Goal: Information Seeking & Learning: Find specific fact

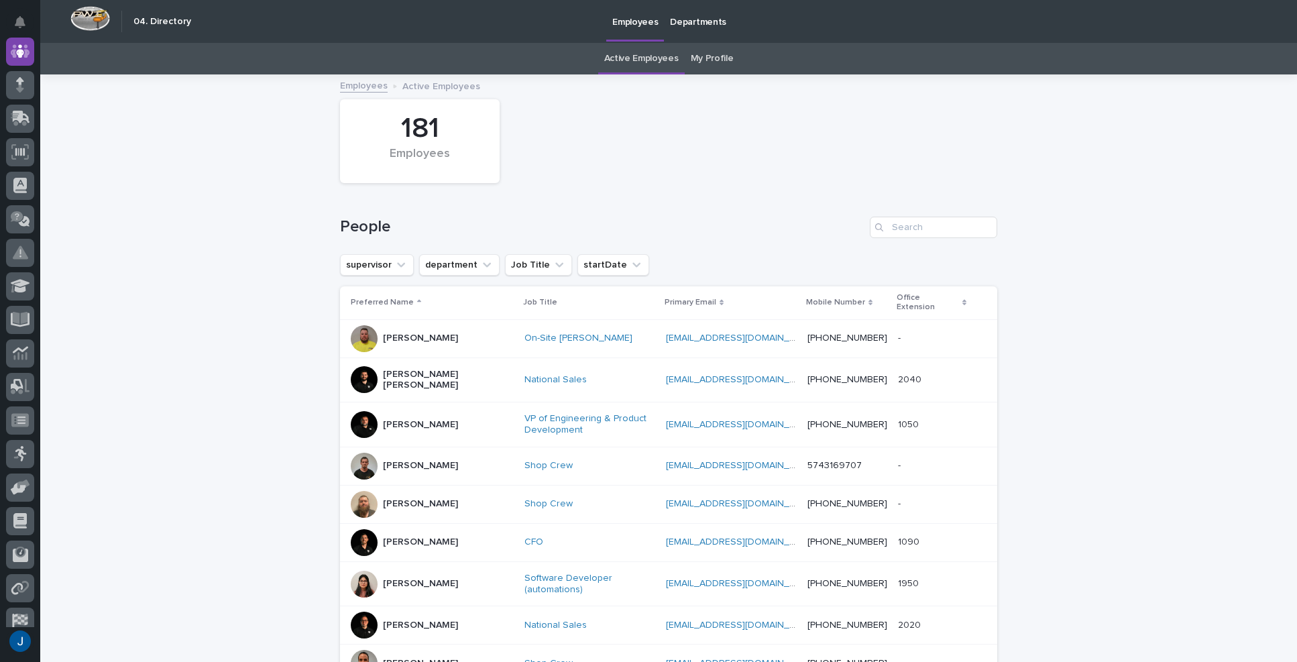
click at [854, 129] on div "181 Employees" at bounding box center [668, 141] width 671 height 97
click at [420, 126] on div "181" at bounding box center [420, 129] width 114 height 34
click at [913, 227] on input "Search" at bounding box center [933, 227] width 127 height 21
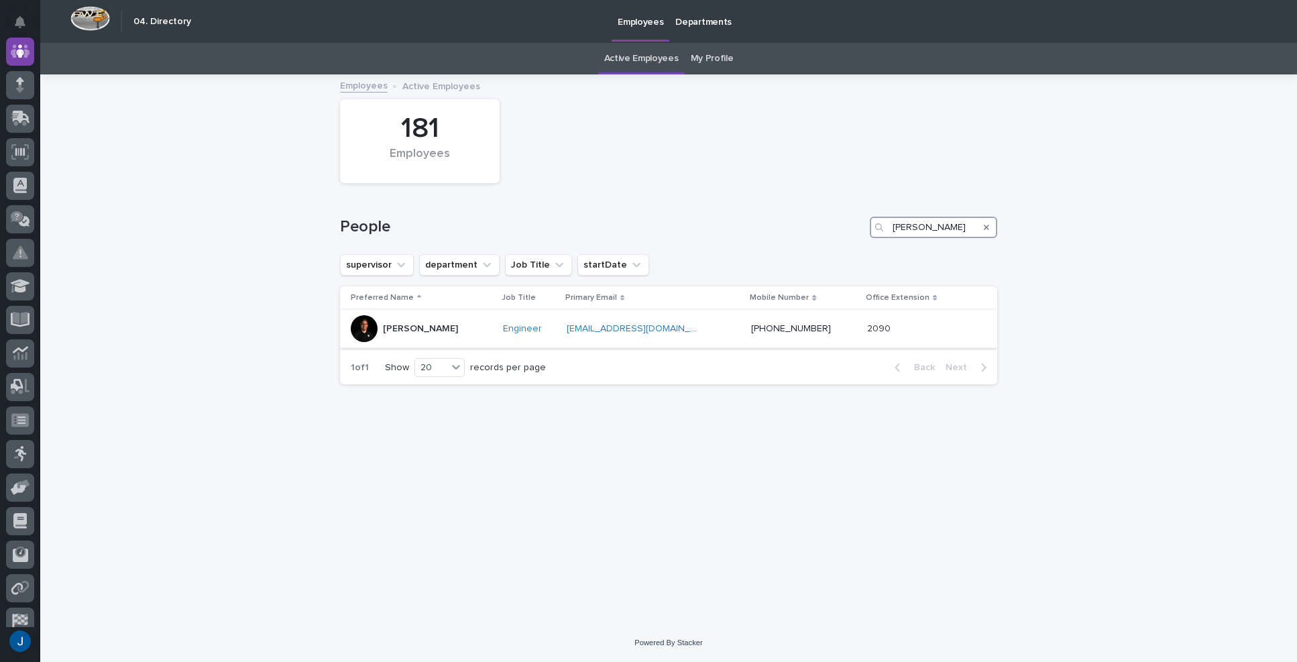
type input "[PERSON_NAME]"
click at [394, 325] on p "[PERSON_NAME]" at bounding box center [420, 328] width 75 height 11
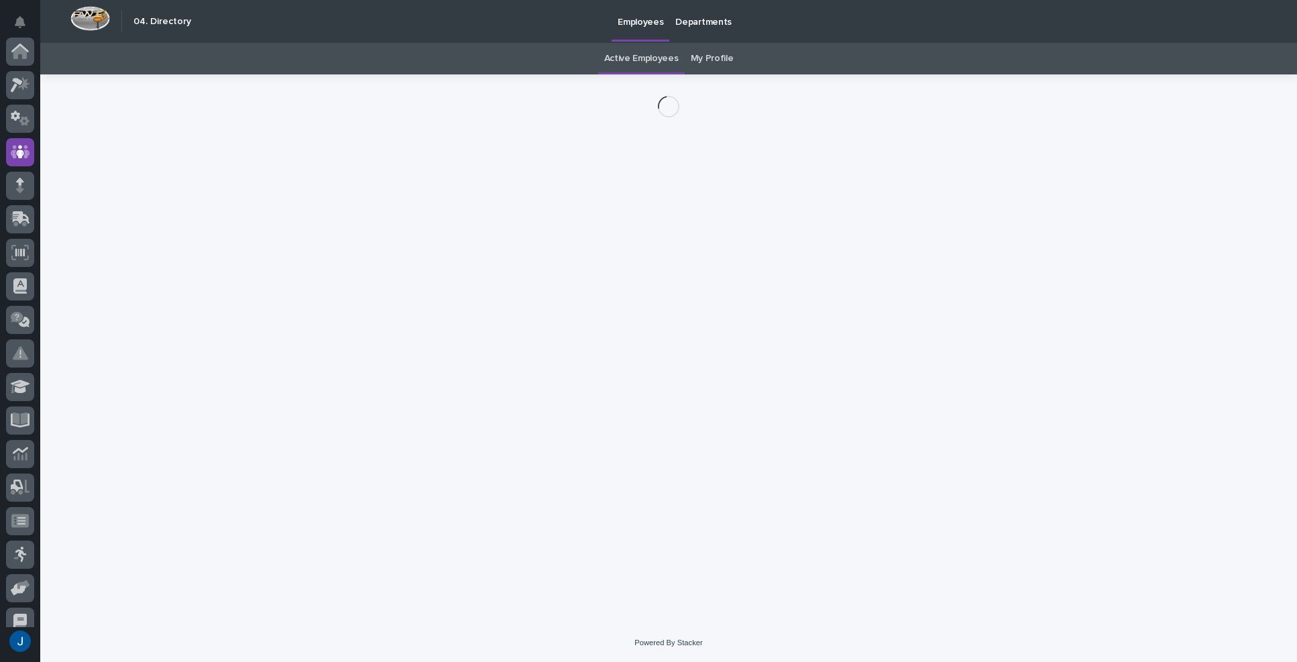
scroll to position [101, 0]
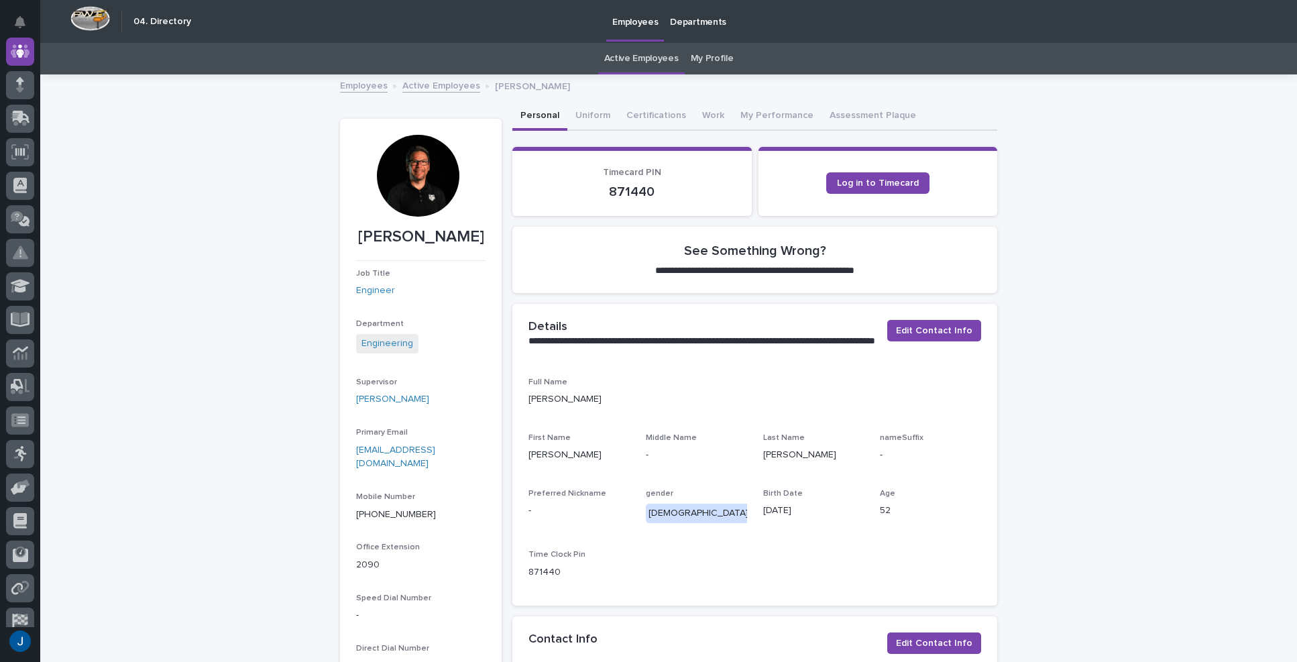
click at [427, 170] on div at bounding box center [418, 176] width 82 height 82
click at [712, 51] on link "My Profile" at bounding box center [712, 59] width 43 height 32
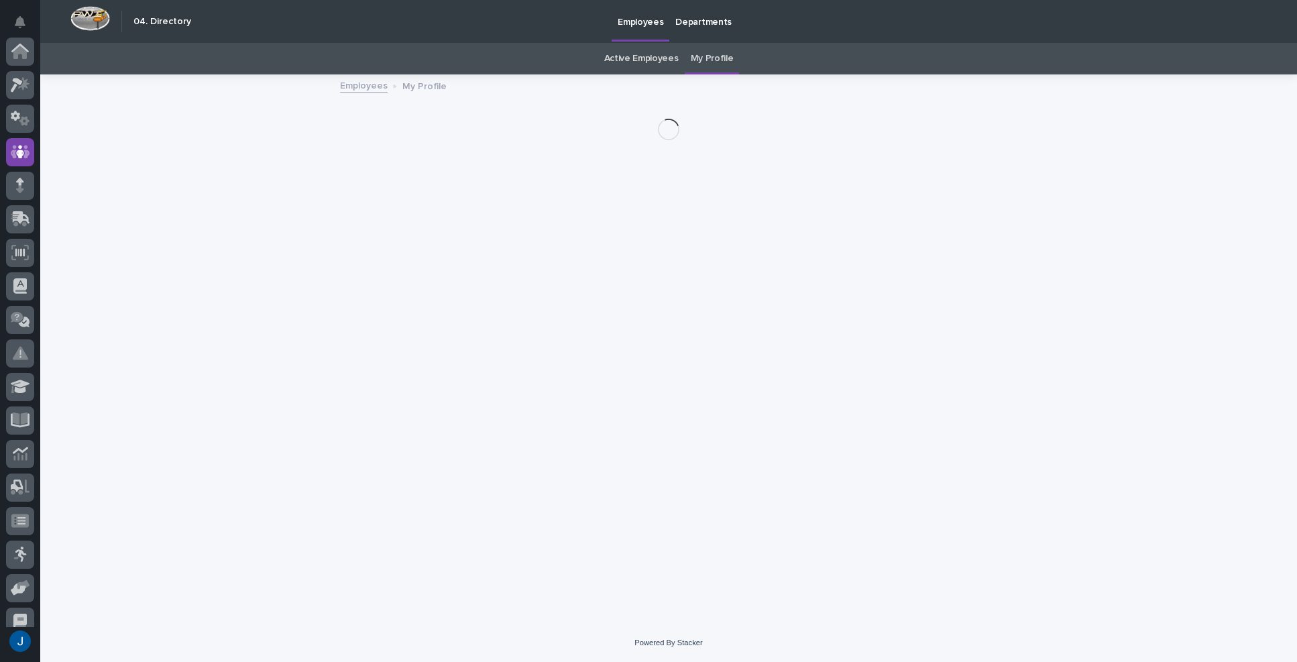
scroll to position [101, 0]
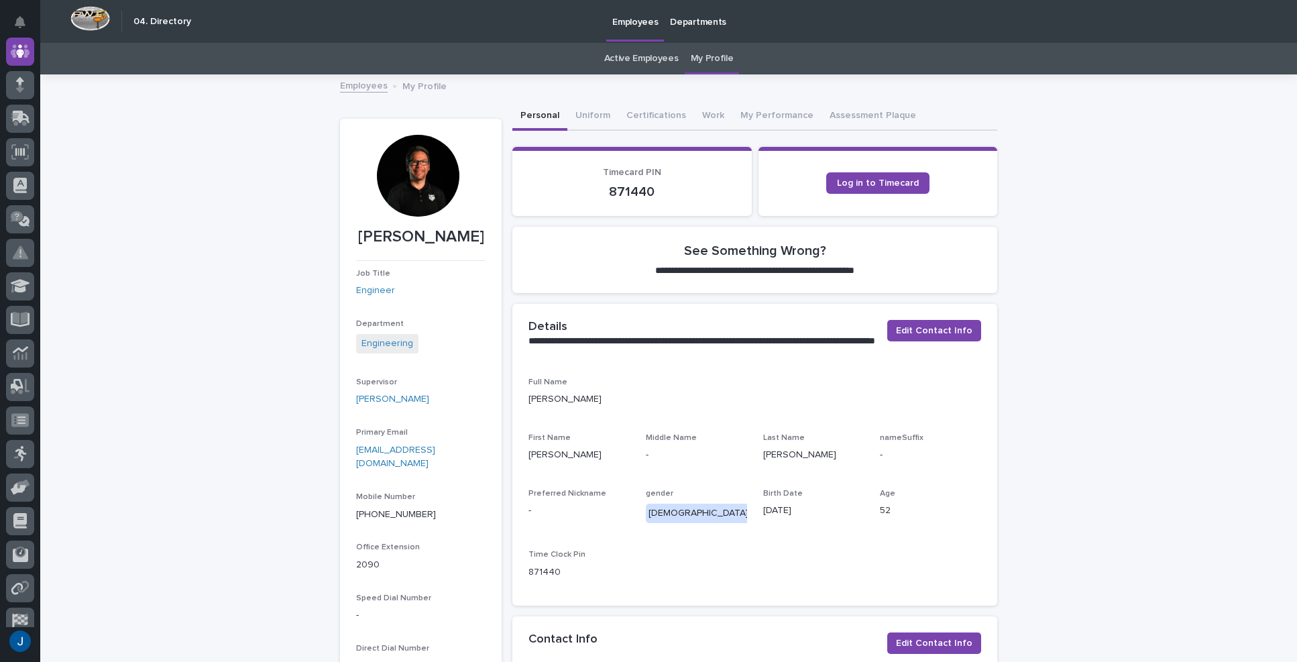
click at [414, 163] on div at bounding box center [418, 176] width 82 height 82
click at [402, 193] on div at bounding box center [418, 176] width 82 height 82
click at [390, 233] on p "[PERSON_NAME]" at bounding box center [420, 236] width 129 height 19
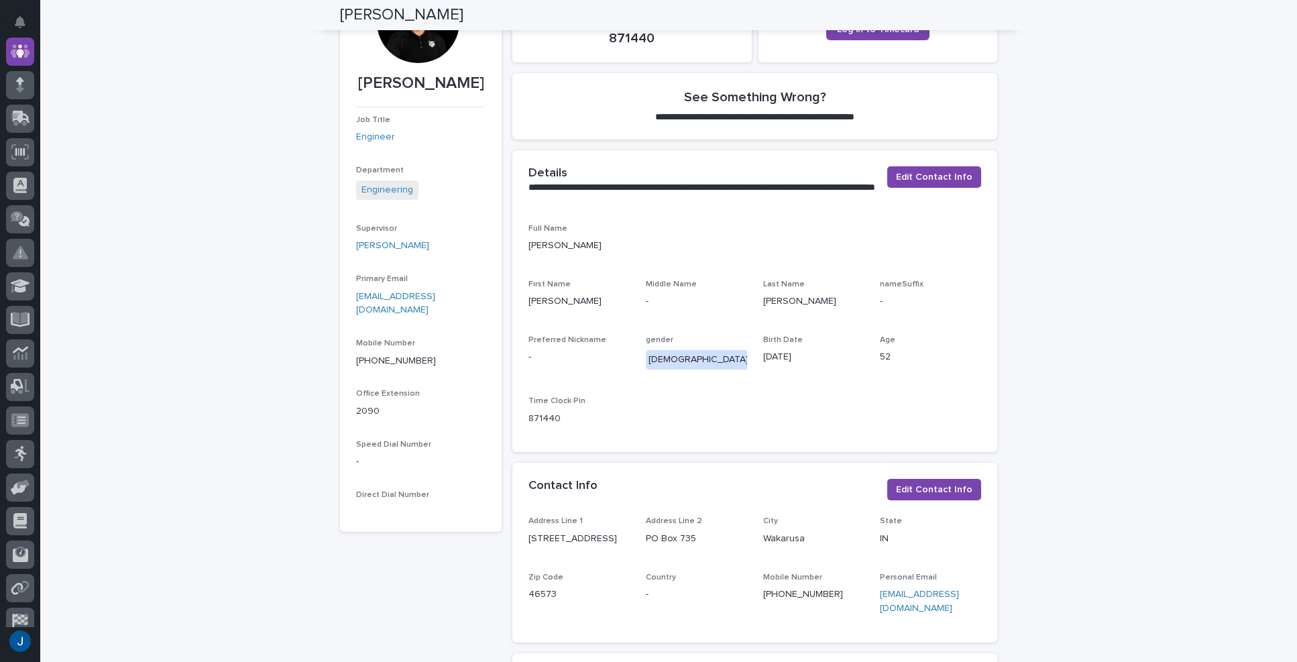
scroll to position [0, 0]
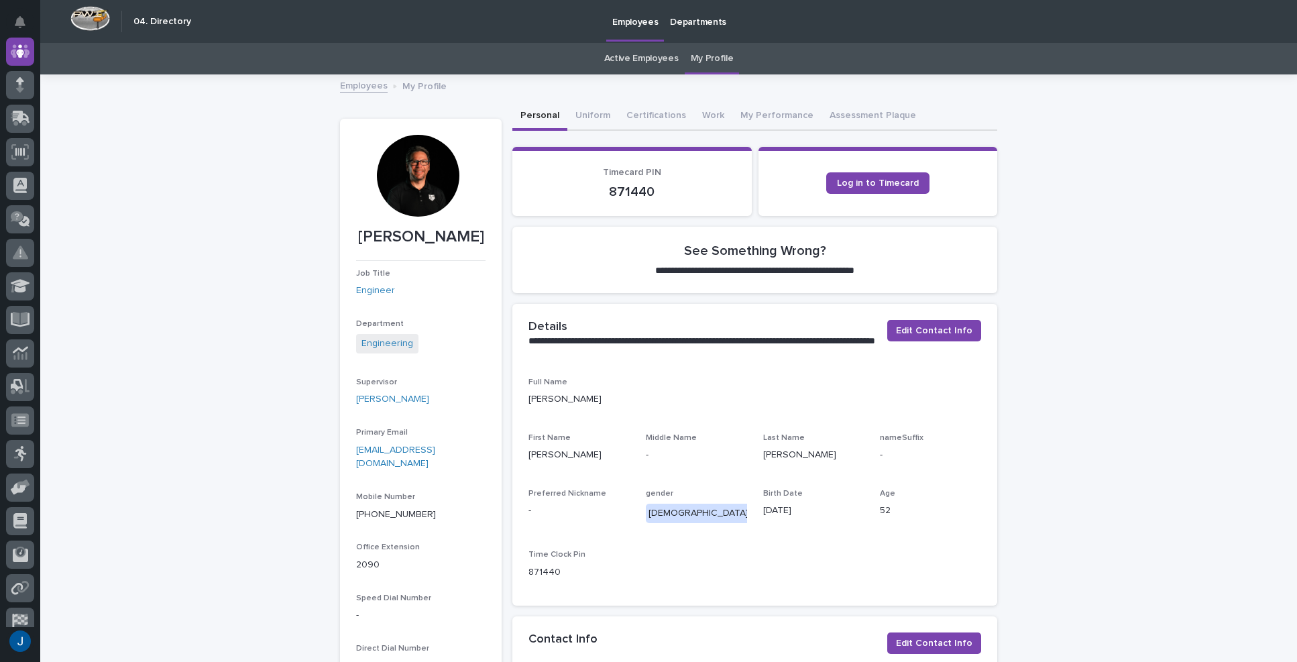
click at [408, 171] on div at bounding box center [418, 176] width 82 height 82
click at [720, 58] on link "My Profile" at bounding box center [712, 59] width 43 height 32
click at [423, 172] on div at bounding box center [418, 176] width 82 height 82
click at [424, 84] on p "My Profile" at bounding box center [424, 85] width 44 height 15
click at [362, 85] on link "Employees" at bounding box center [364, 84] width 48 height 15
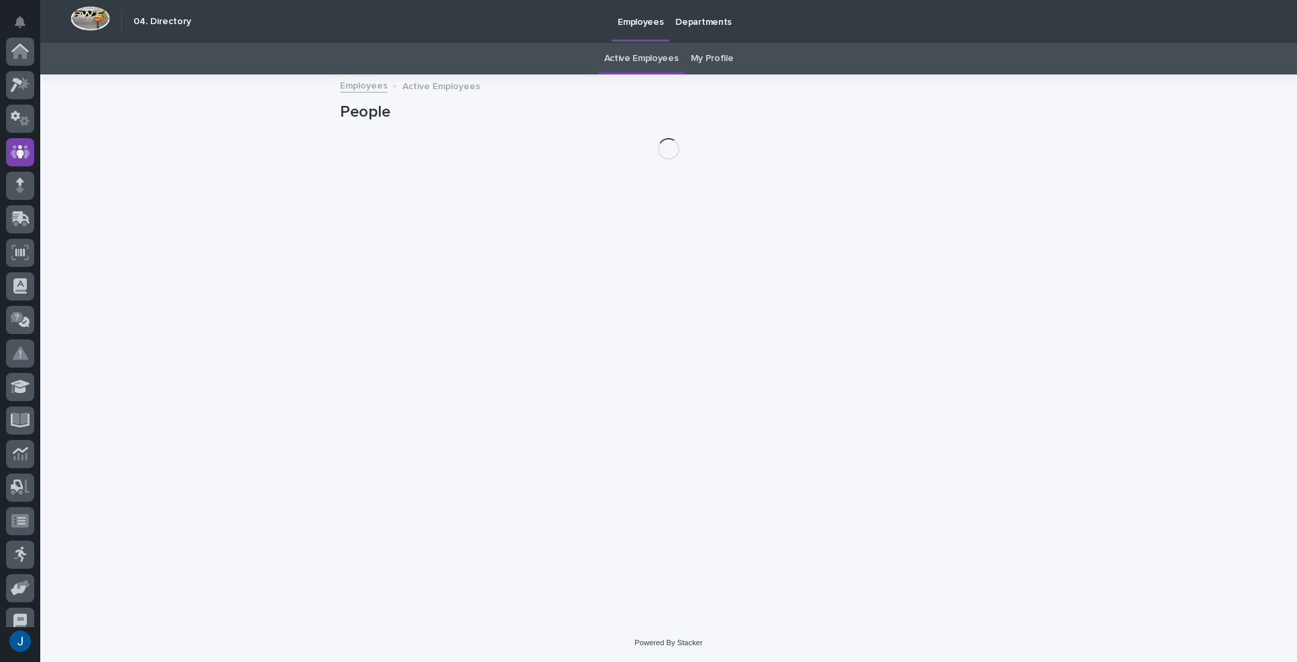
scroll to position [101, 0]
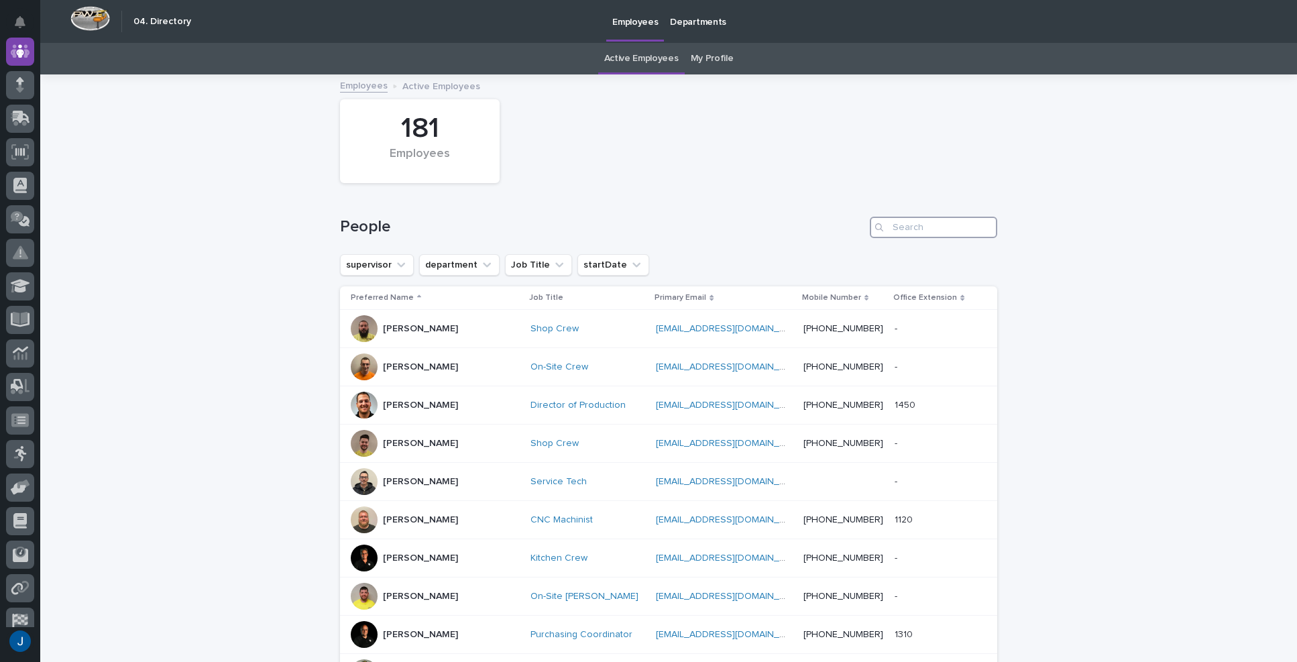
click at [923, 219] on input "Search" at bounding box center [933, 227] width 127 height 21
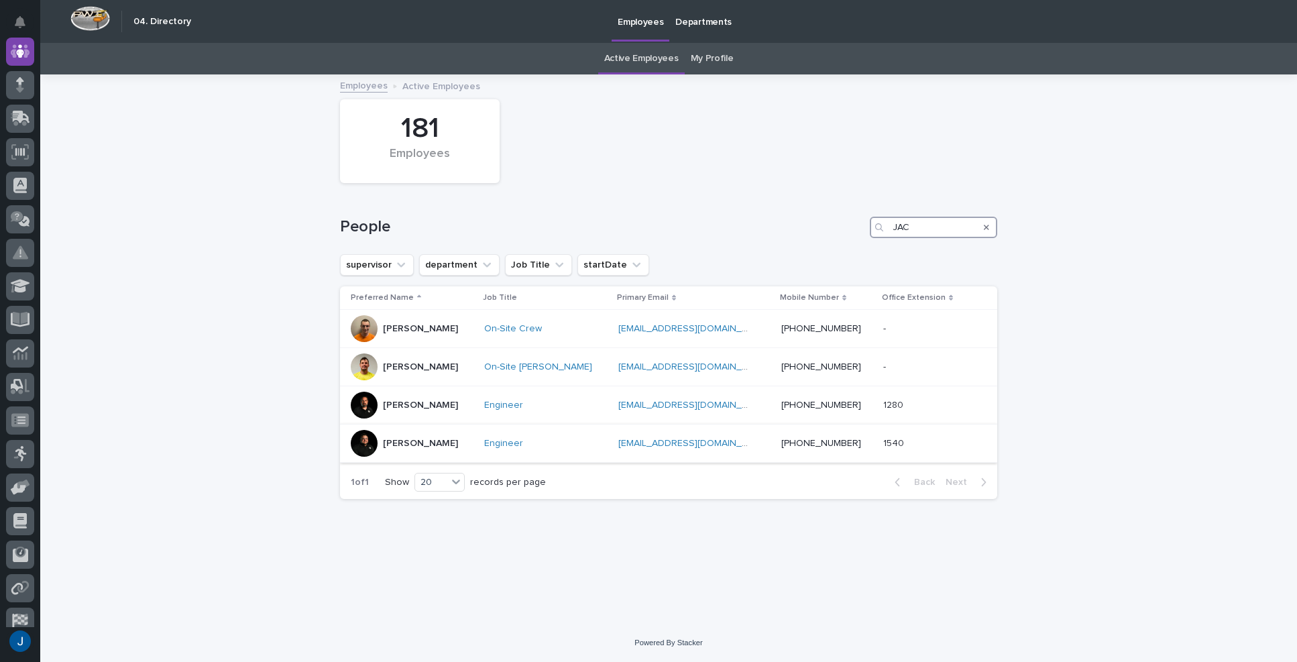
type input "JAC"
click at [389, 443] on p "[PERSON_NAME]" at bounding box center [420, 443] width 75 height 11
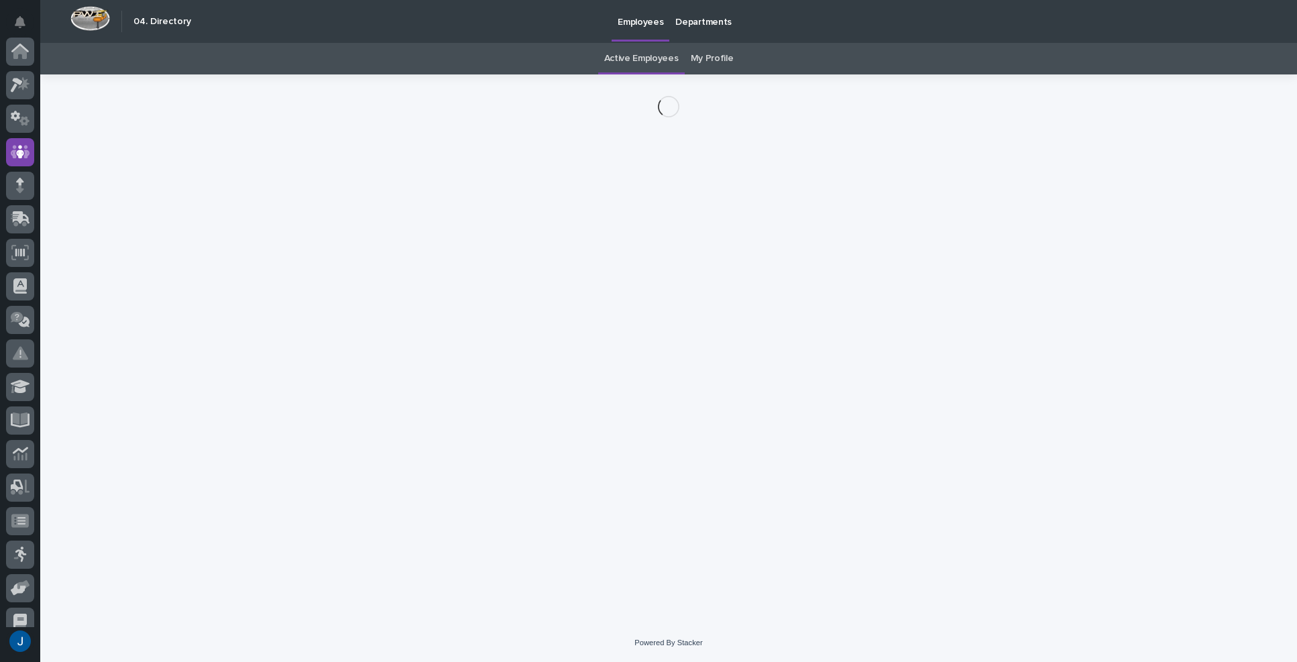
scroll to position [101, 0]
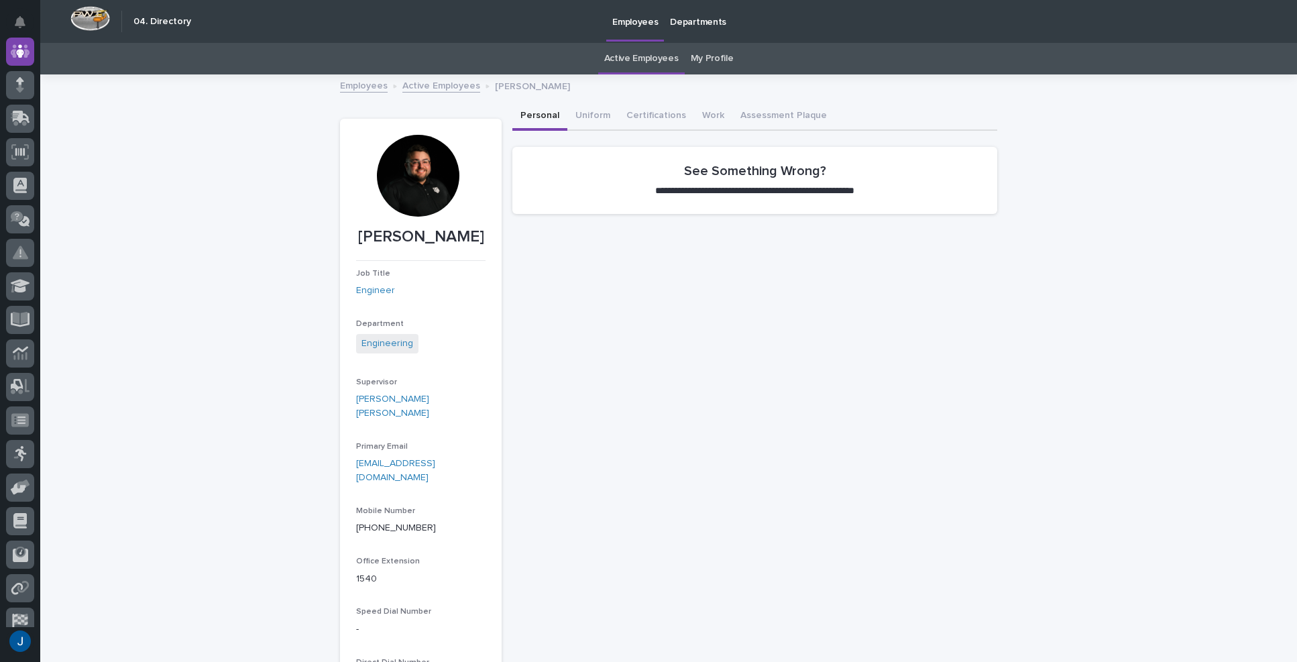
click at [422, 184] on div at bounding box center [418, 176] width 82 height 82
click at [708, 54] on link "My Profile" at bounding box center [712, 59] width 43 height 32
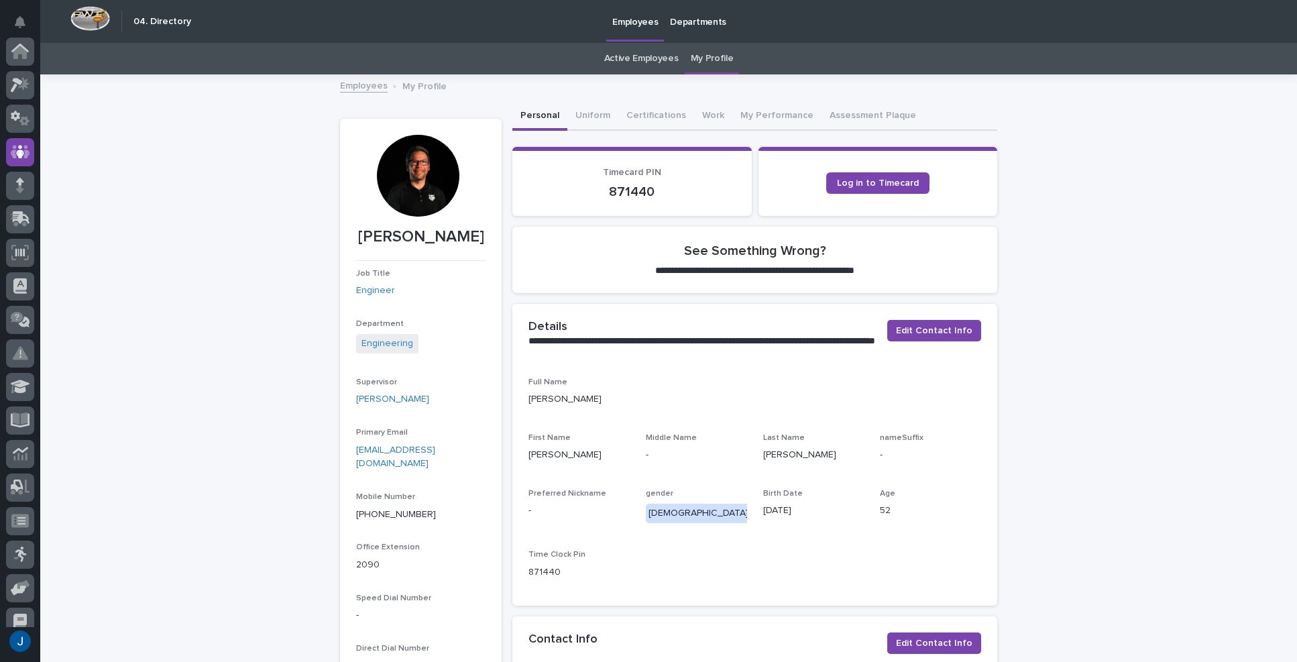
scroll to position [101, 0]
click at [424, 172] on div at bounding box center [418, 176] width 82 height 82
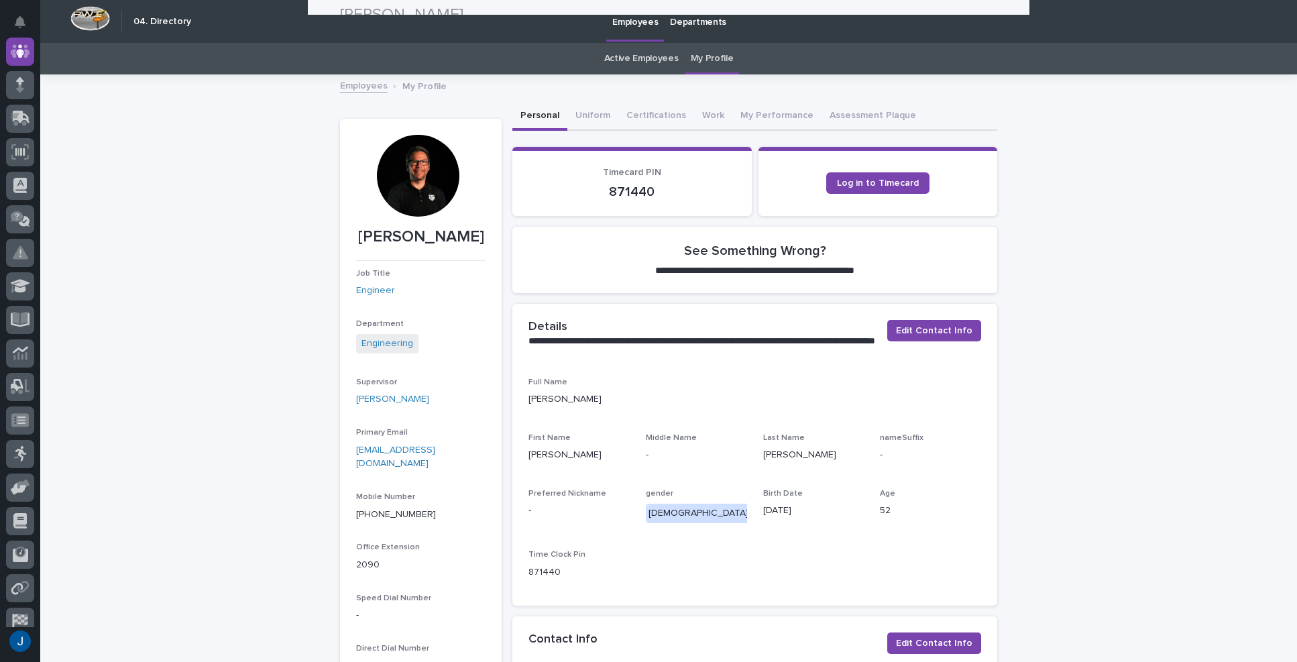
scroll to position [0, 0]
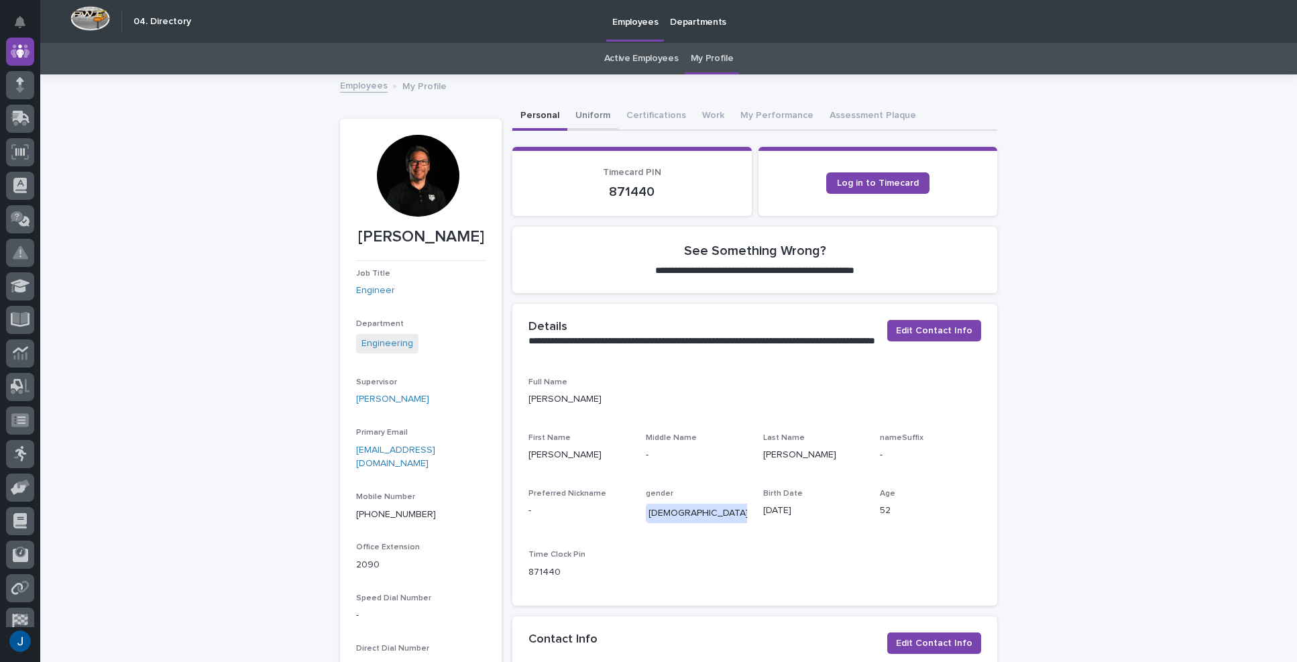
click at [575, 115] on button "Uniform" at bounding box center [592, 117] width 51 height 28
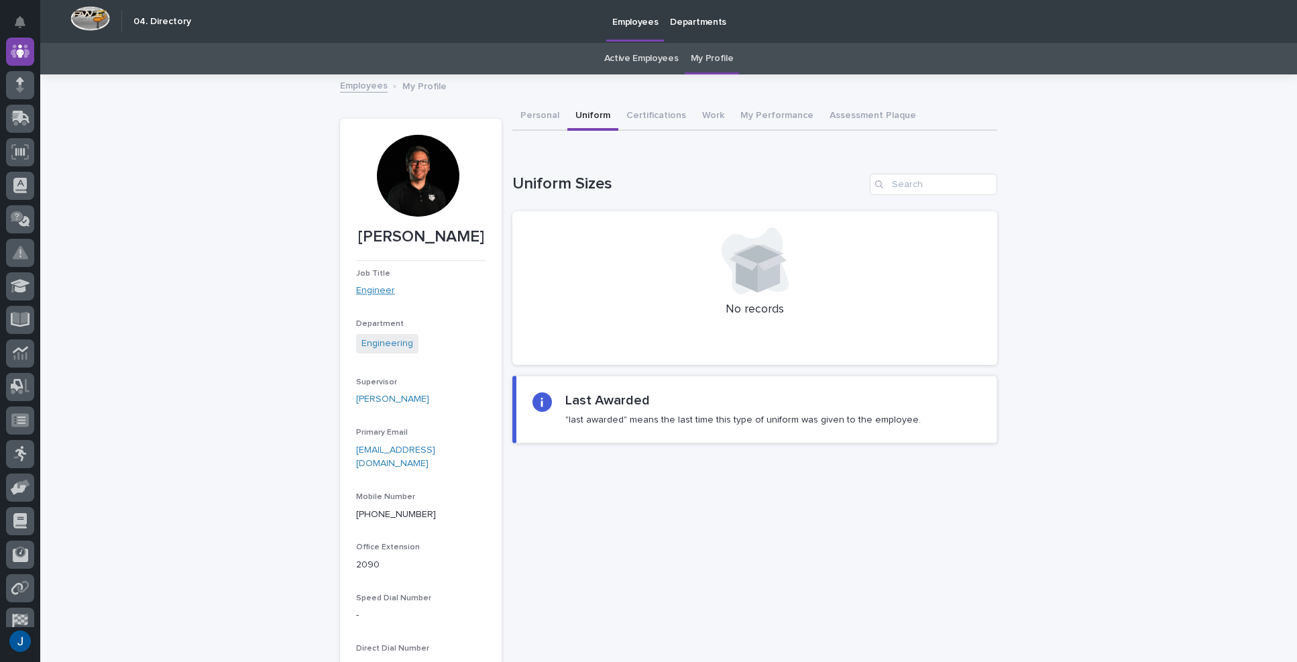
click at [357, 293] on link "Engineer" at bounding box center [375, 291] width 39 height 14
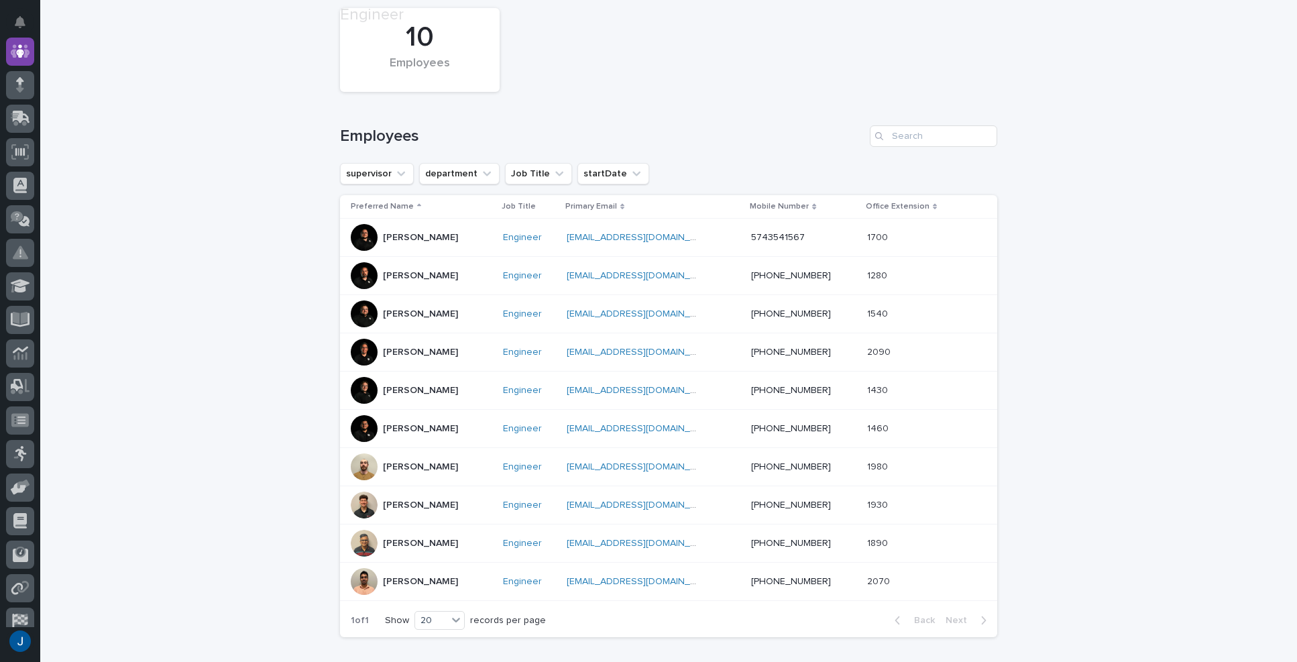
scroll to position [402, 0]
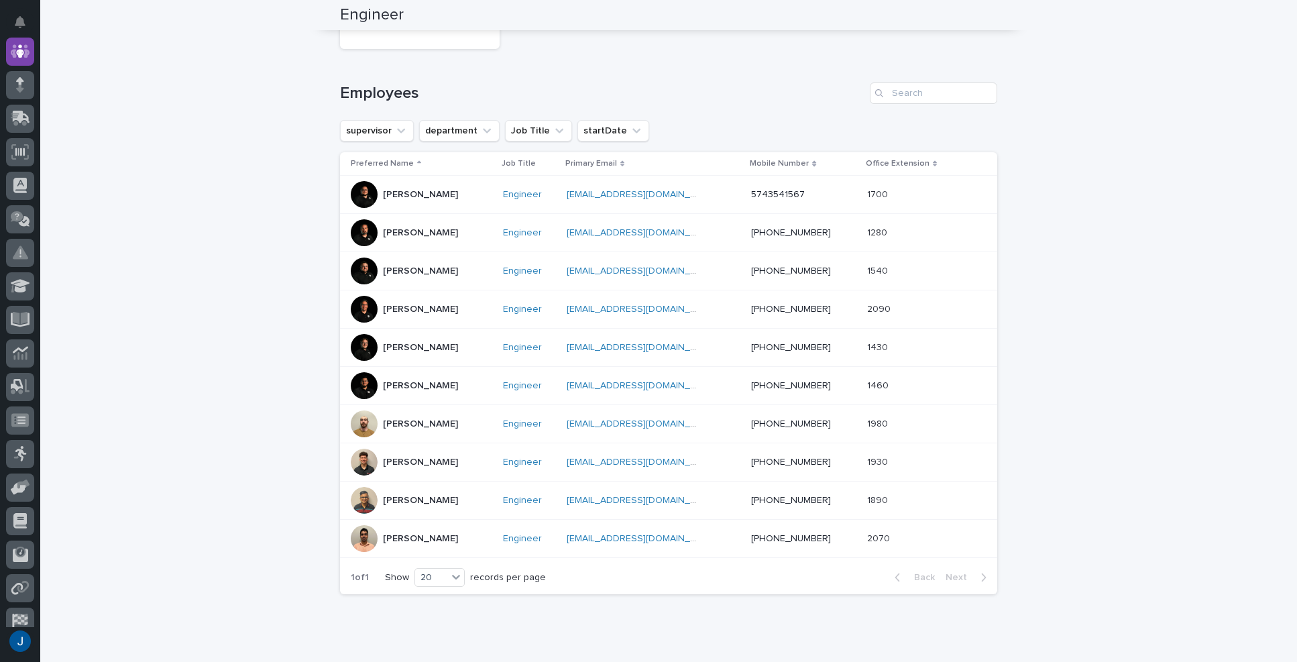
click at [392, 304] on p "[PERSON_NAME]" at bounding box center [420, 309] width 75 height 11
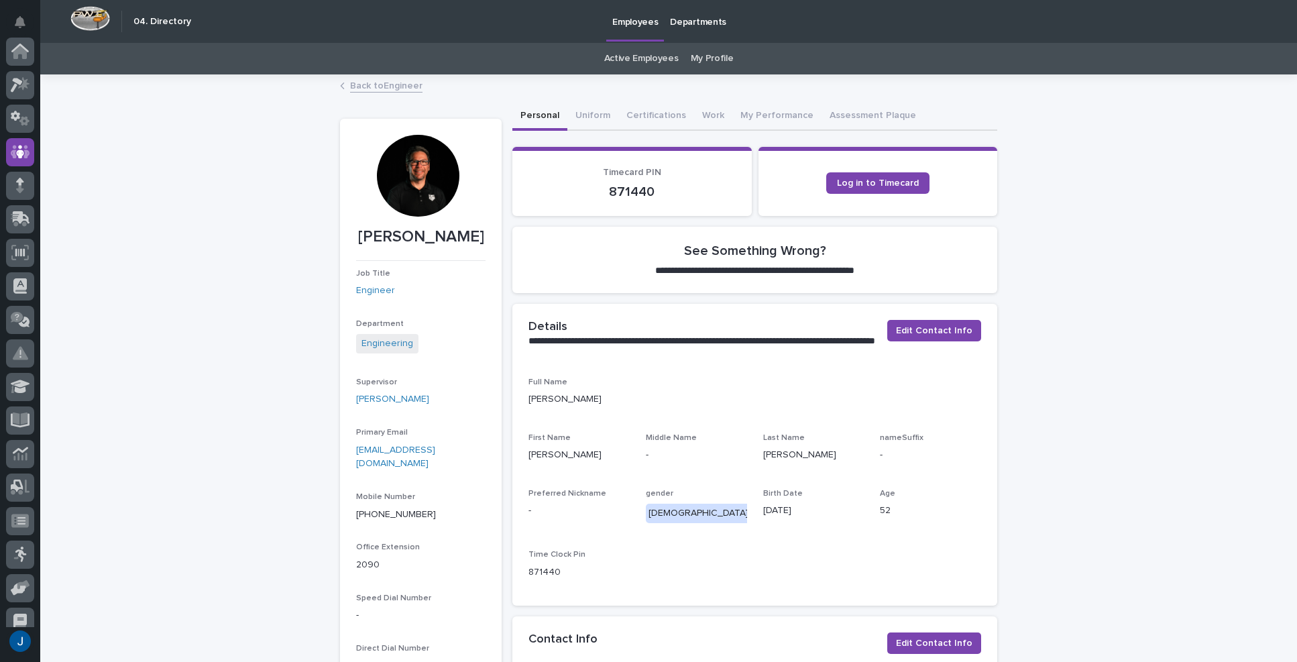
scroll to position [101, 0]
click at [406, 169] on div at bounding box center [418, 176] width 82 height 82
click at [419, 175] on div at bounding box center [418, 176] width 82 height 82
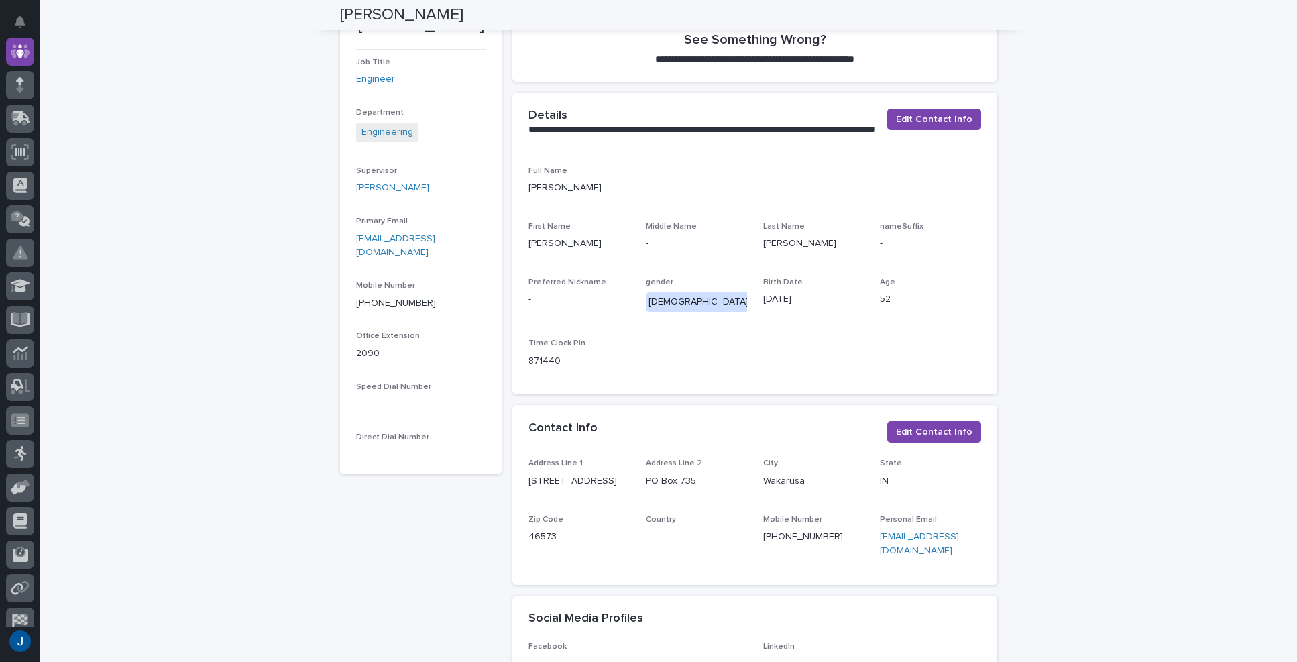
scroll to position [0, 0]
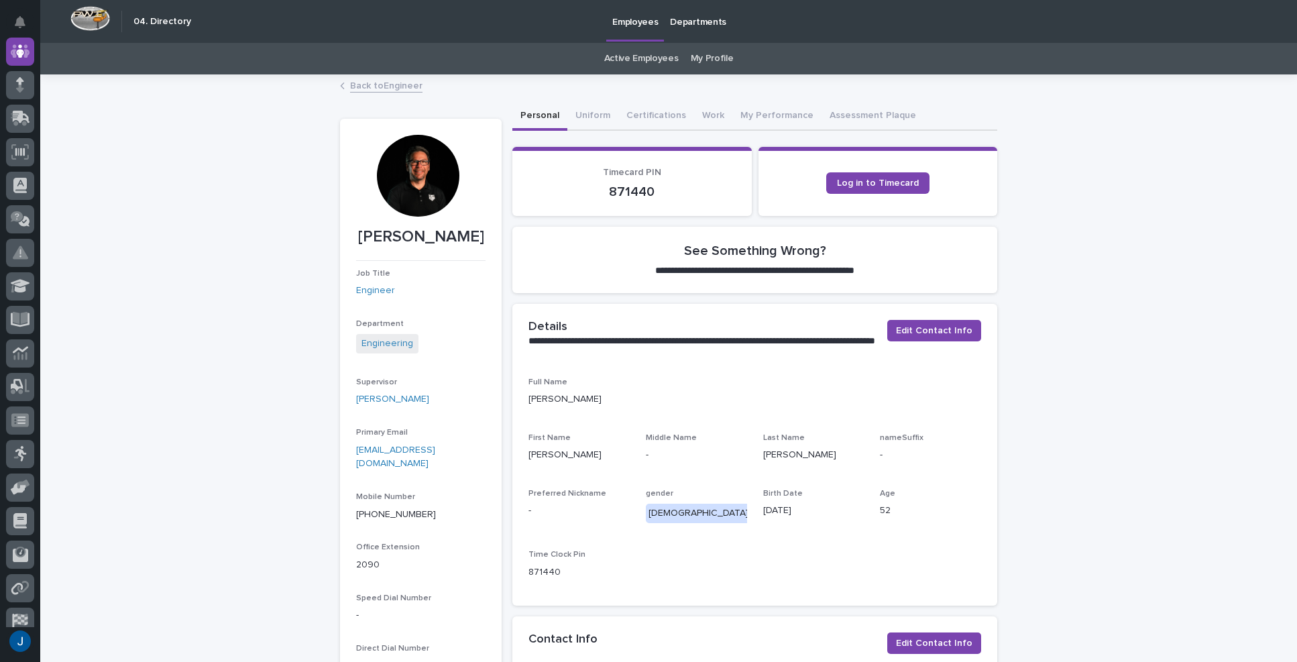
click at [631, 56] on link "Active Employees" at bounding box center [641, 59] width 74 height 32
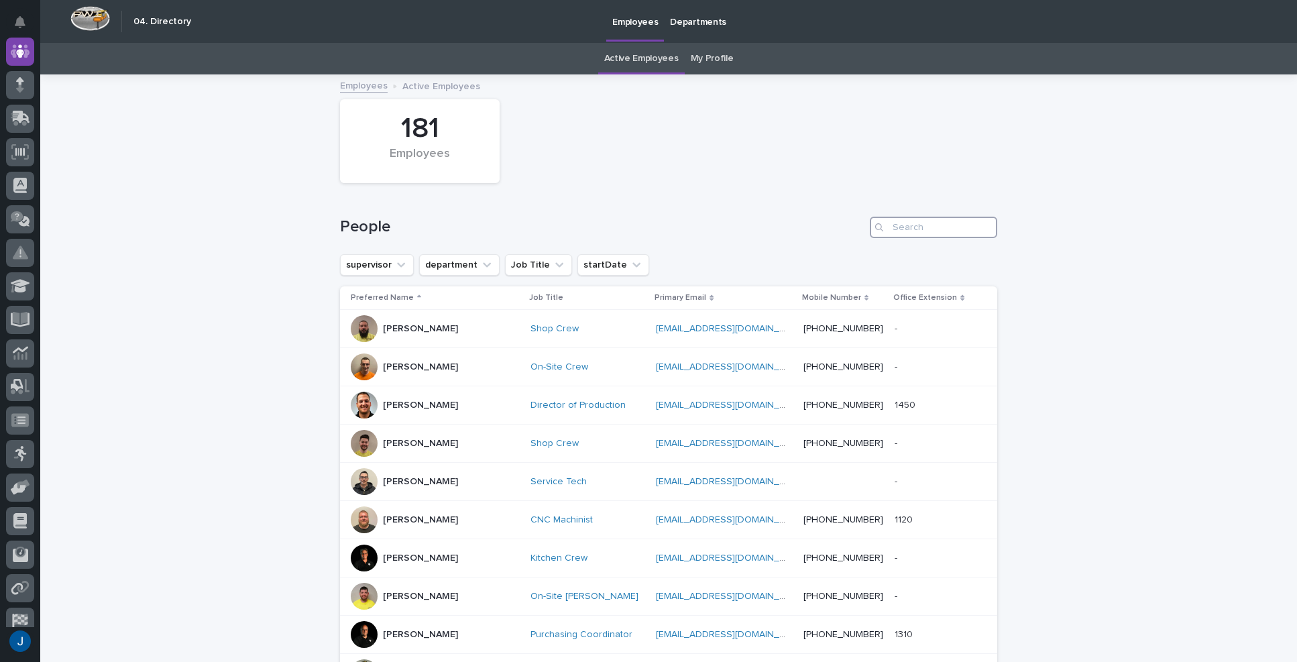
click at [944, 229] on input "Search" at bounding box center [933, 227] width 127 height 21
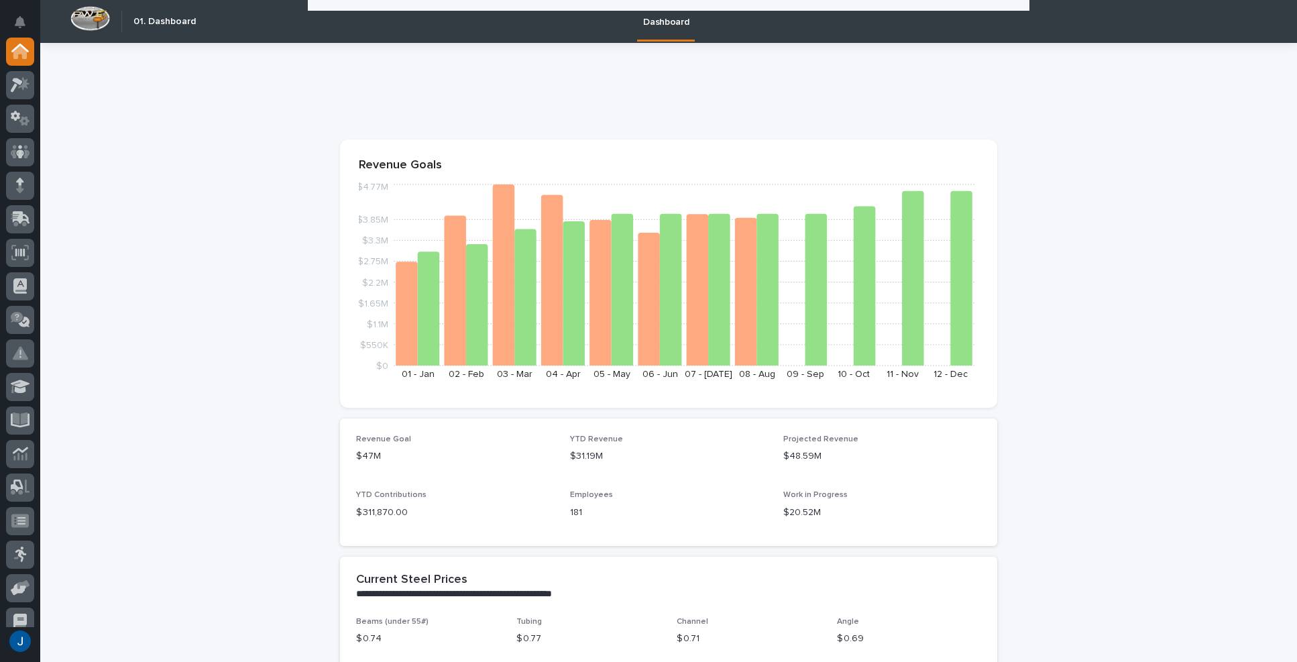
scroll to position [760, 0]
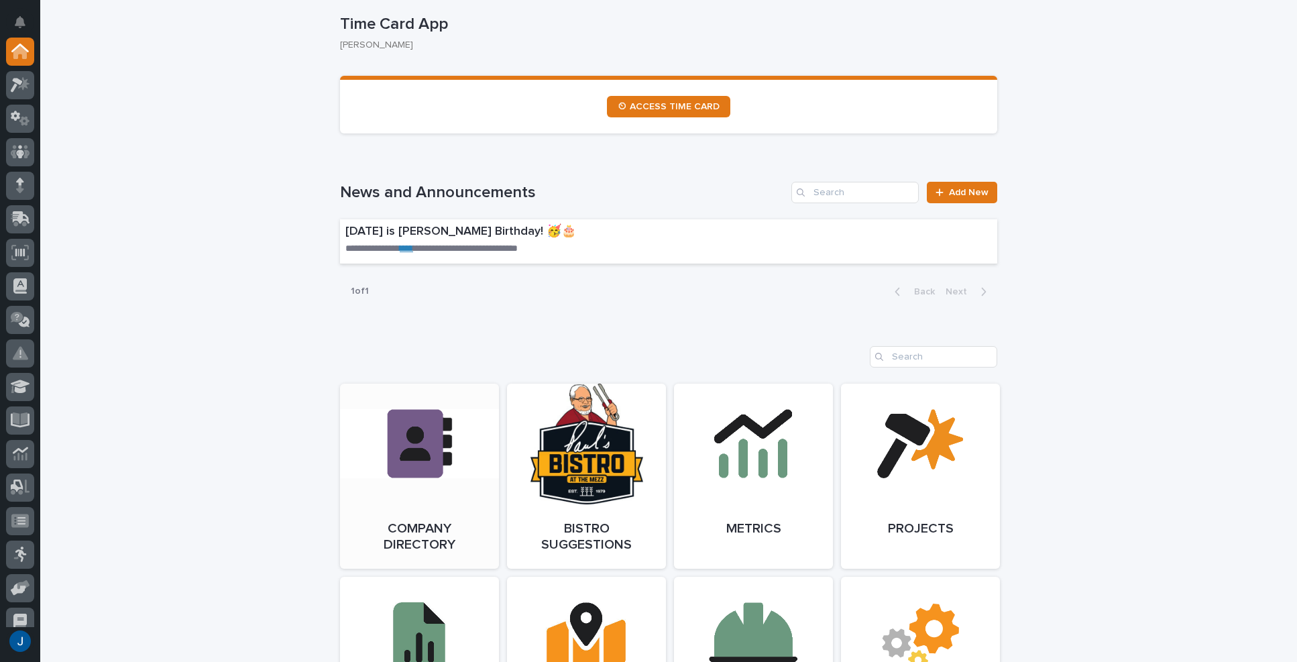
click at [390, 465] on link "Open Link" at bounding box center [419, 476] width 159 height 185
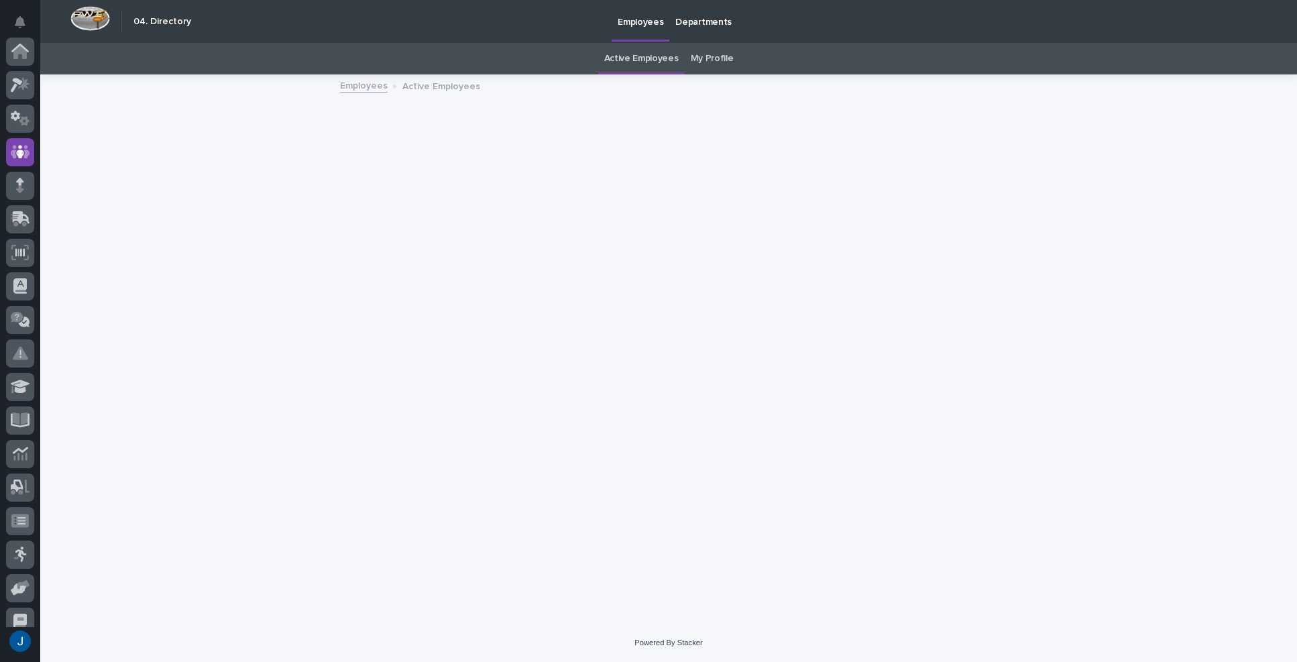
scroll to position [101, 0]
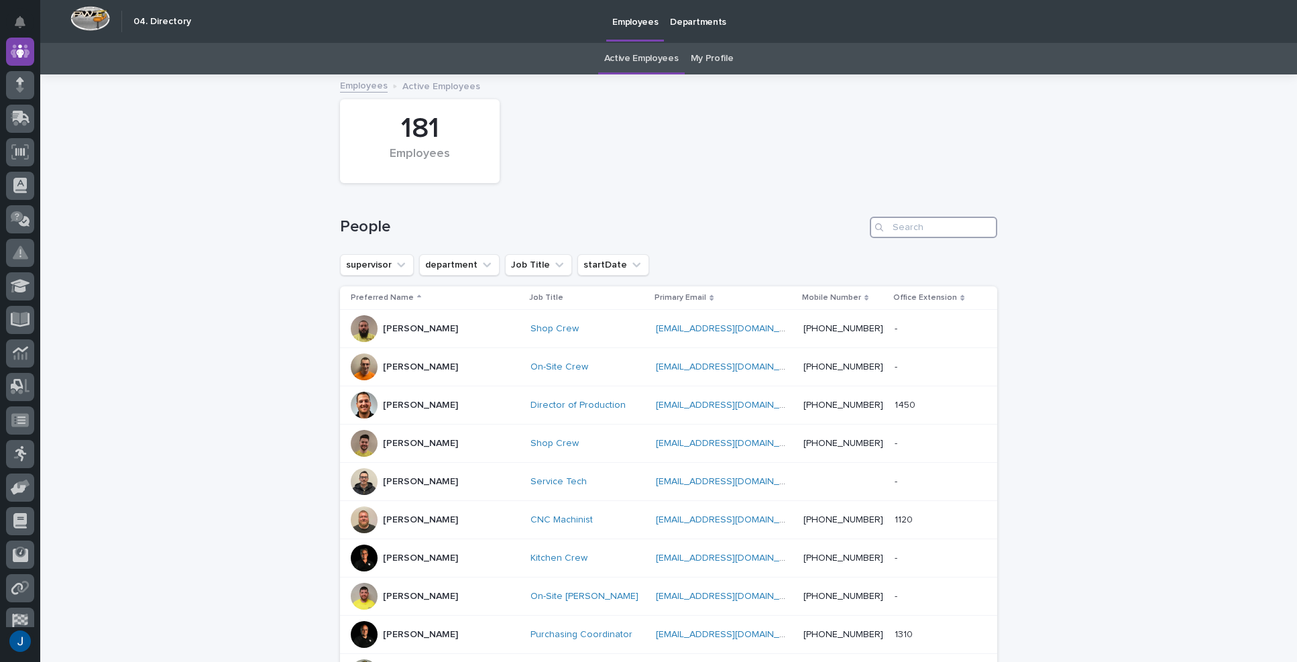
click at [928, 231] on input "Search" at bounding box center [933, 227] width 127 height 21
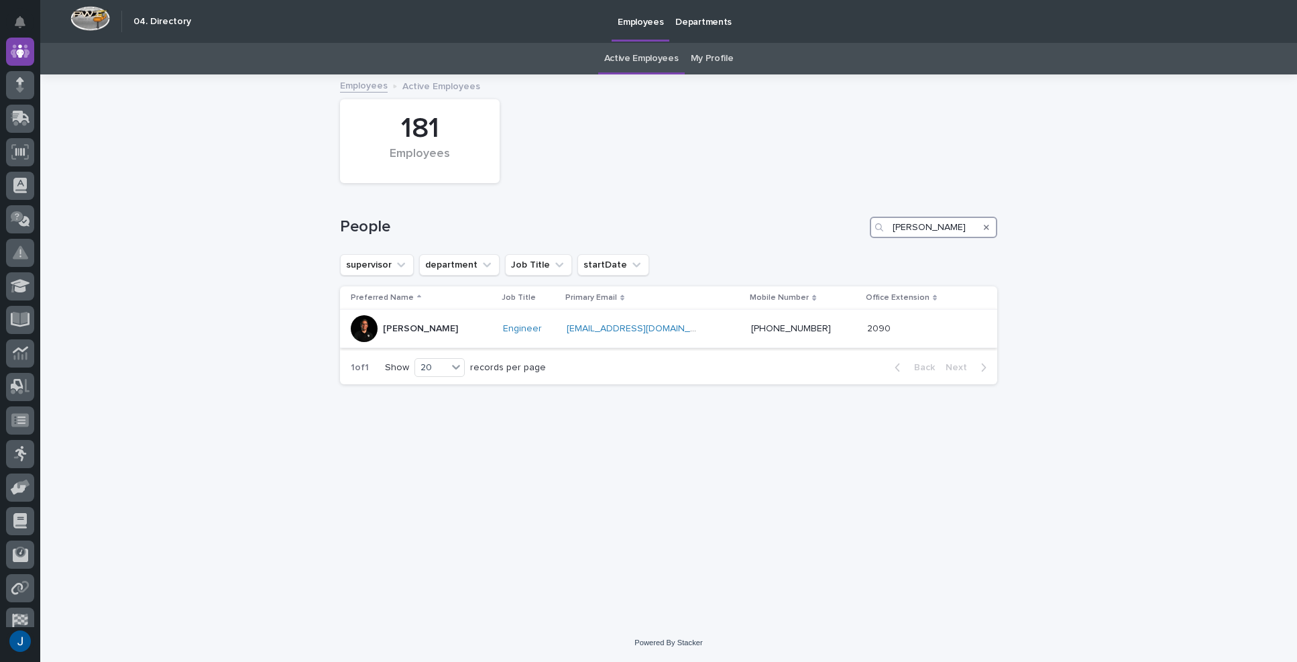
type input "JODWAY"
click at [389, 337] on div "[PERSON_NAME]" at bounding box center [420, 329] width 75 height 22
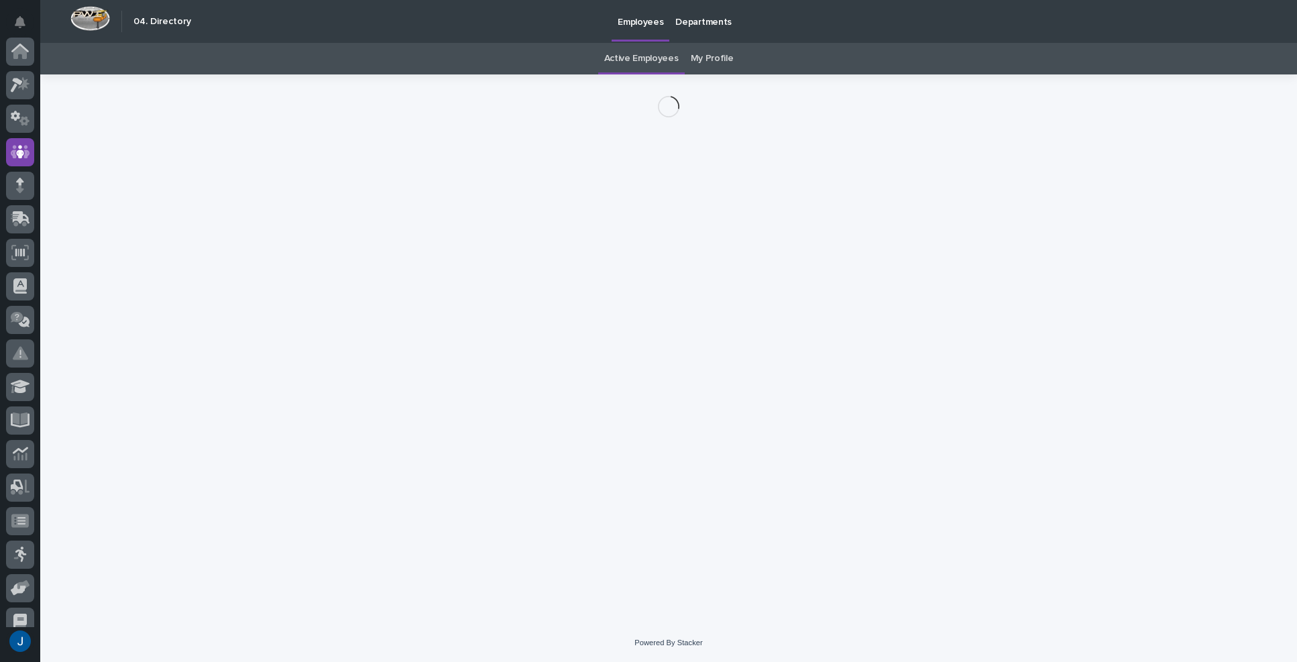
scroll to position [101, 0]
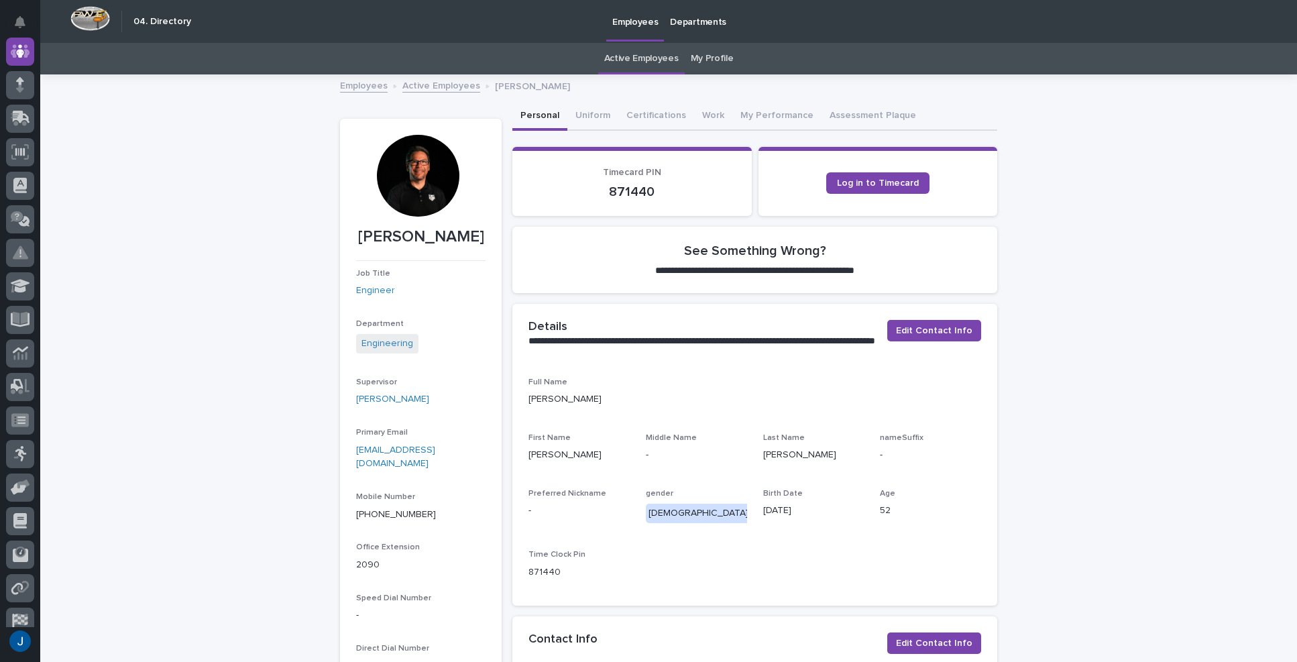
click at [423, 177] on div at bounding box center [418, 176] width 82 height 82
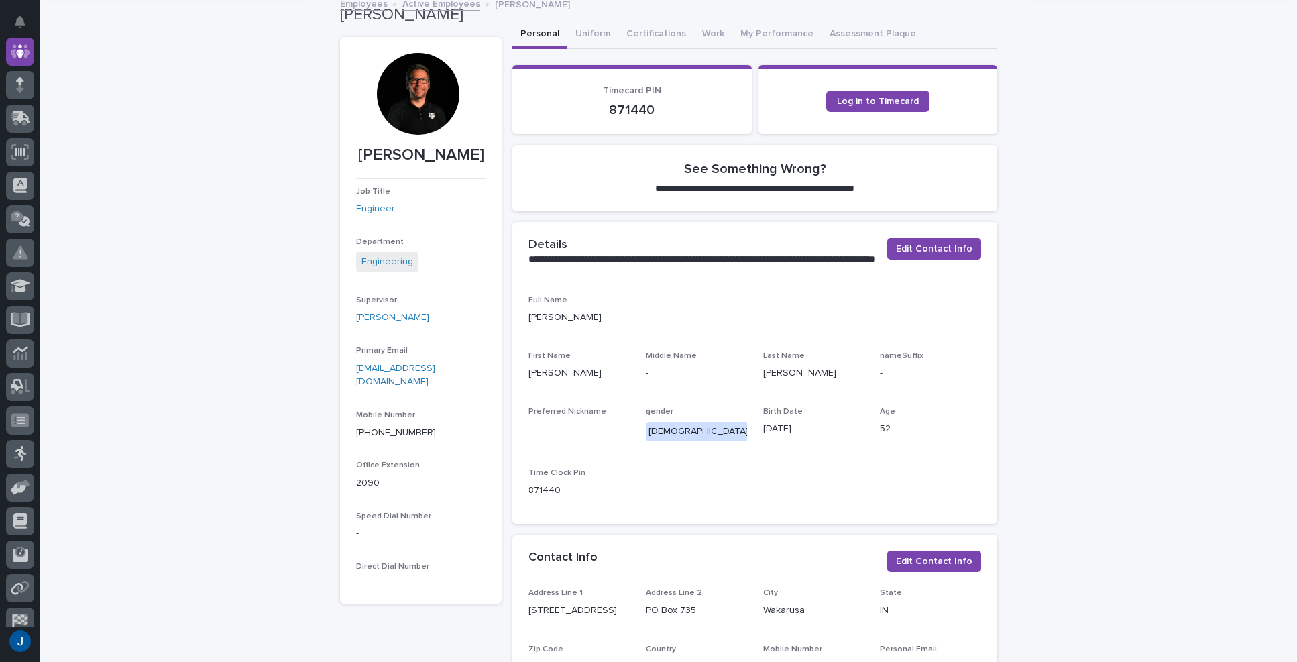
scroll to position [0, 0]
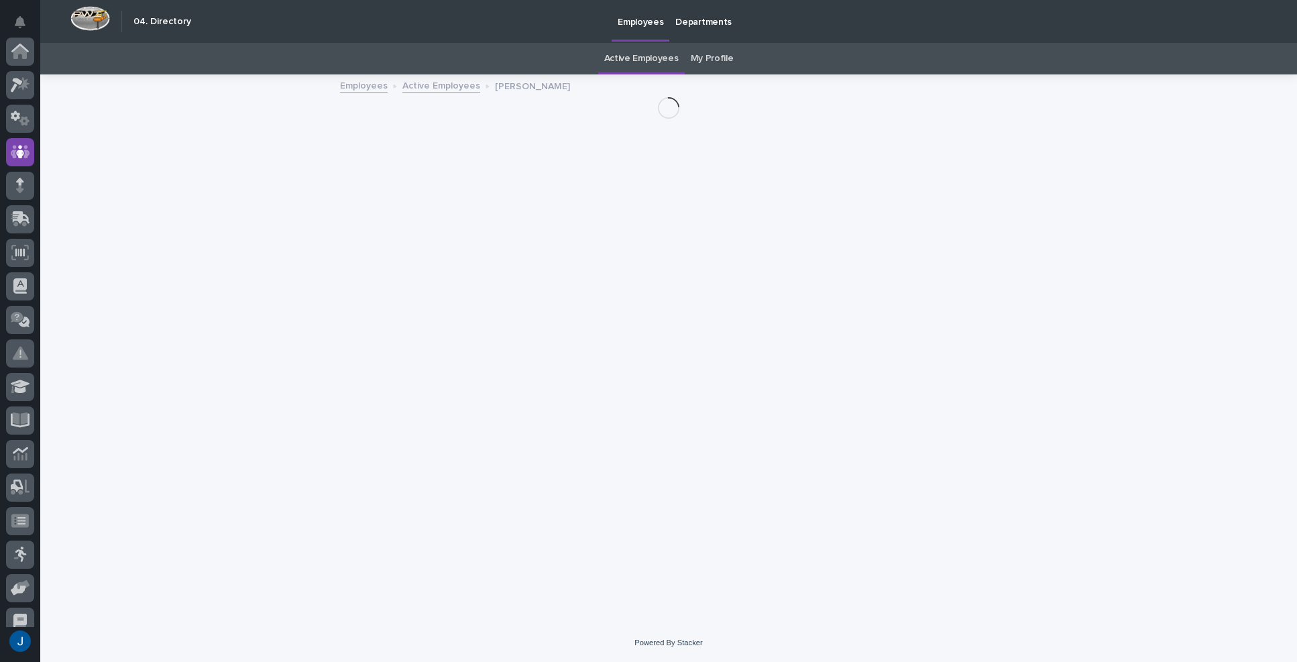
scroll to position [101, 0]
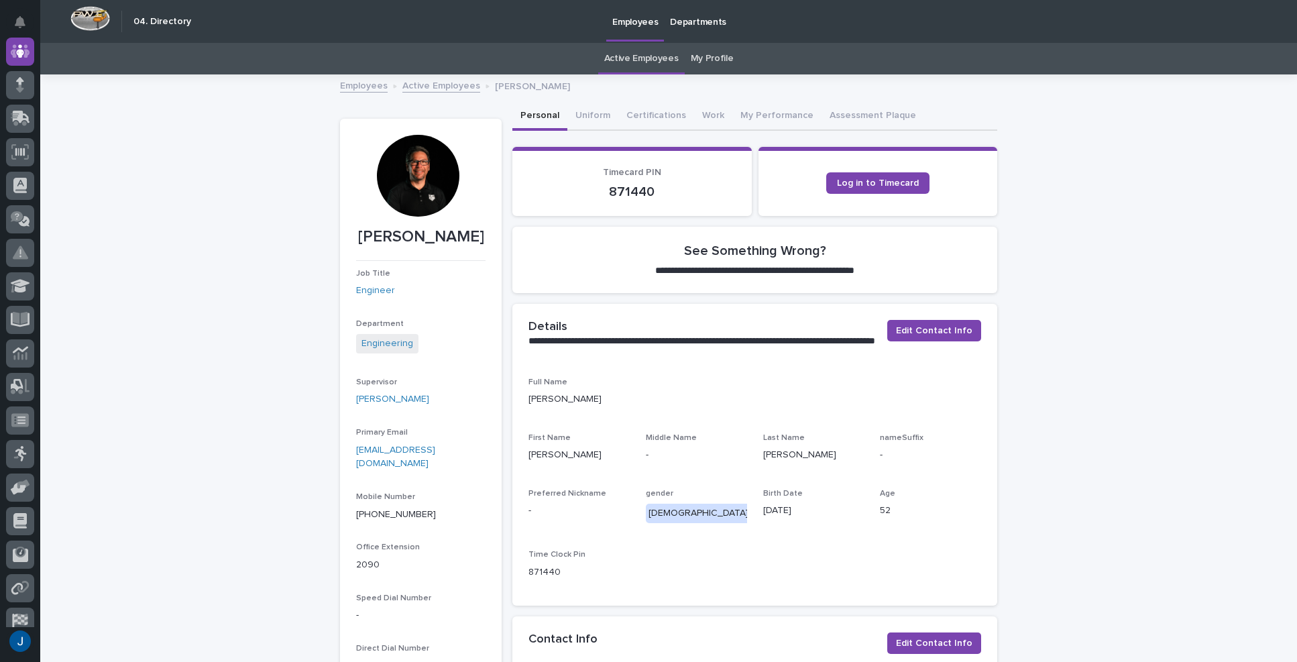
click at [416, 152] on div at bounding box center [418, 176] width 82 height 82
click at [417, 164] on div at bounding box center [418, 176] width 82 height 82
click at [851, 116] on button "Assessment Plaque" at bounding box center [873, 117] width 103 height 28
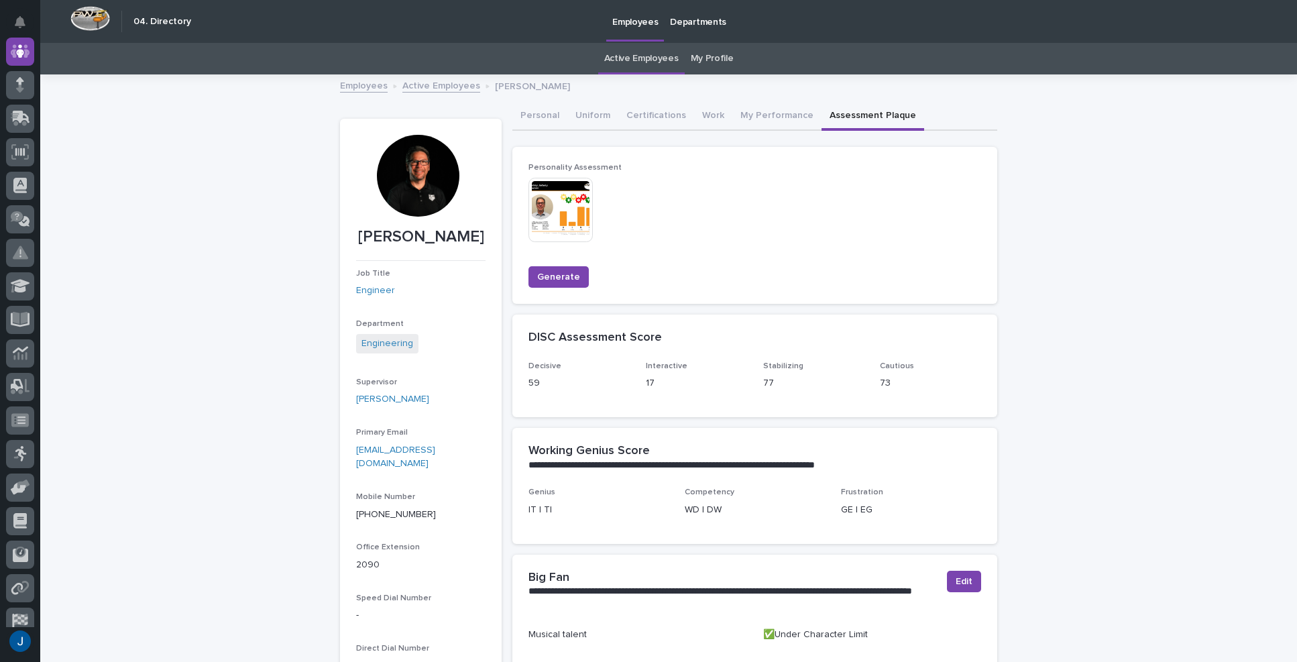
click at [551, 209] on img at bounding box center [560, 210] width 64 height 64
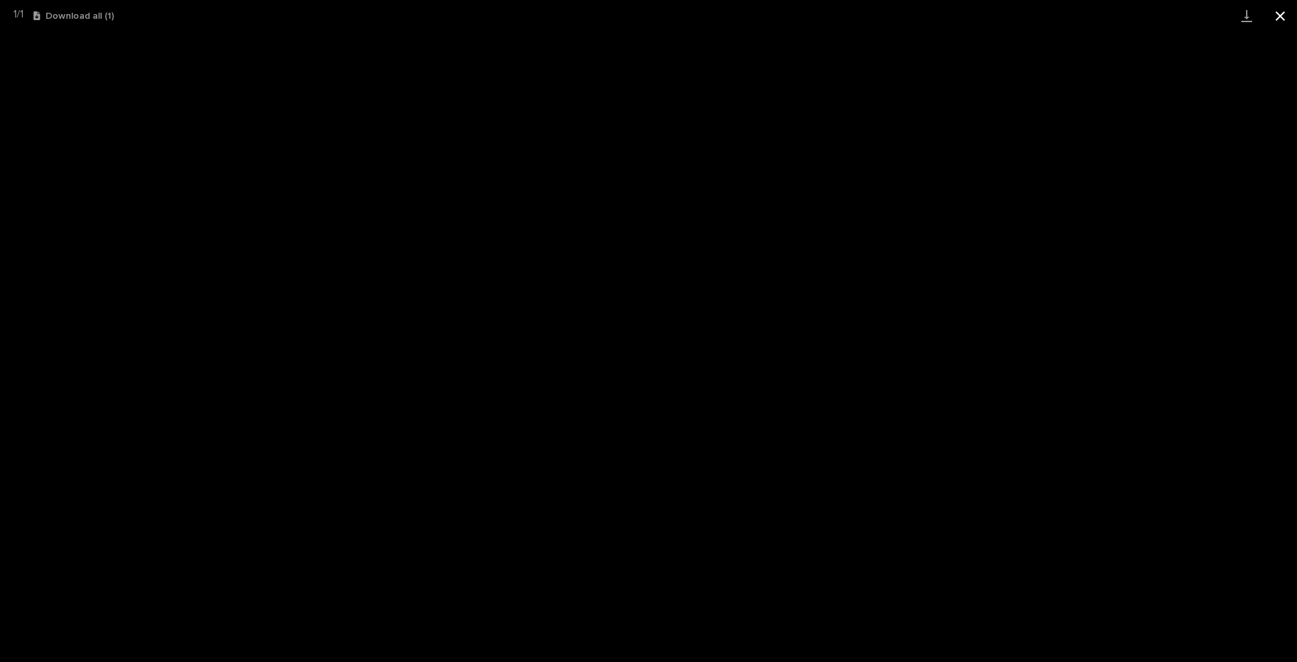
click at [1276, 14] on button "Close gallery" at bounding box center [1280, 16] width 34 height 32
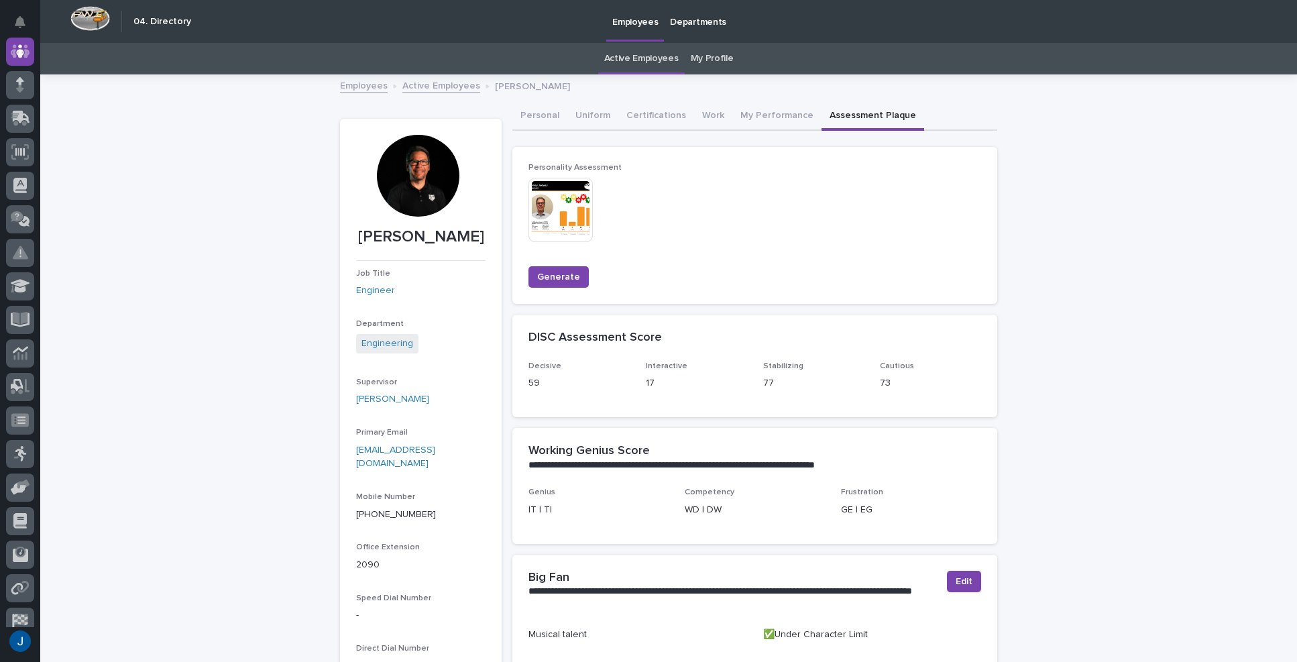
click at [408, 171] on div at bounding box center [418, 176] width 82 height 82
click at [536, 110] on button "Personal" at bounding box center [539, 117] width 55 height 28
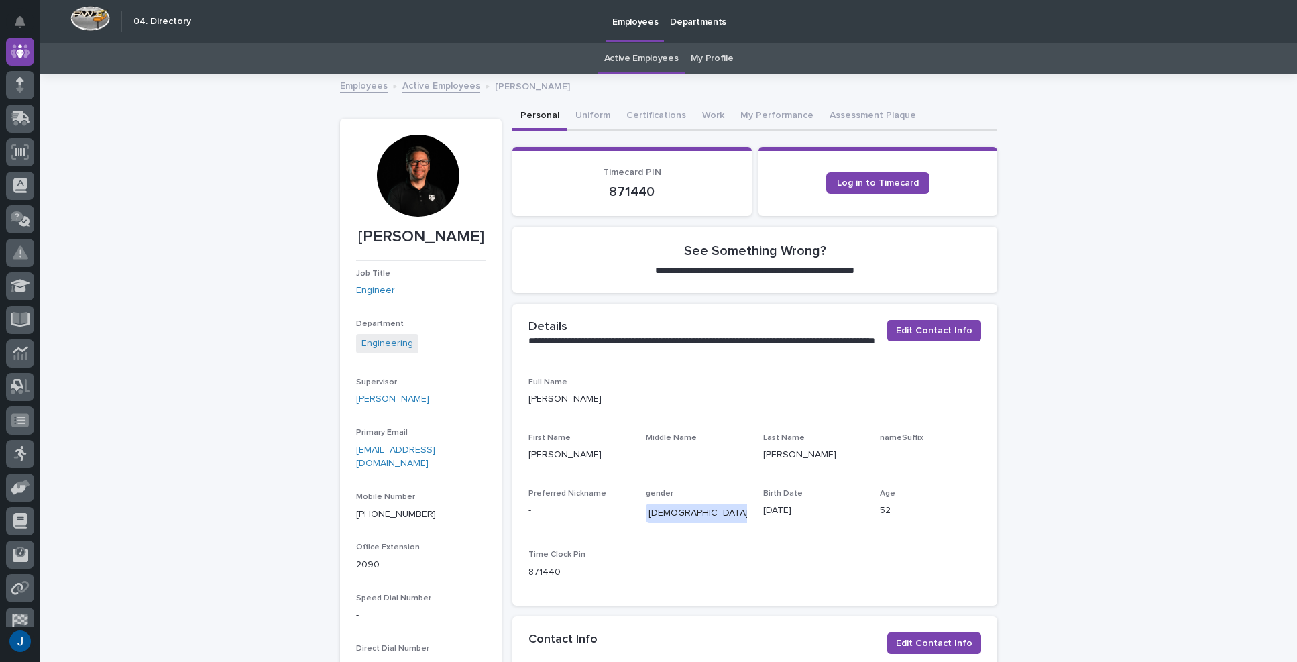
click at [416, 175] on div at bounding box center [418, 176] width 82 height 82
